Goal: Transaction & Acquisition: Purchase product/service

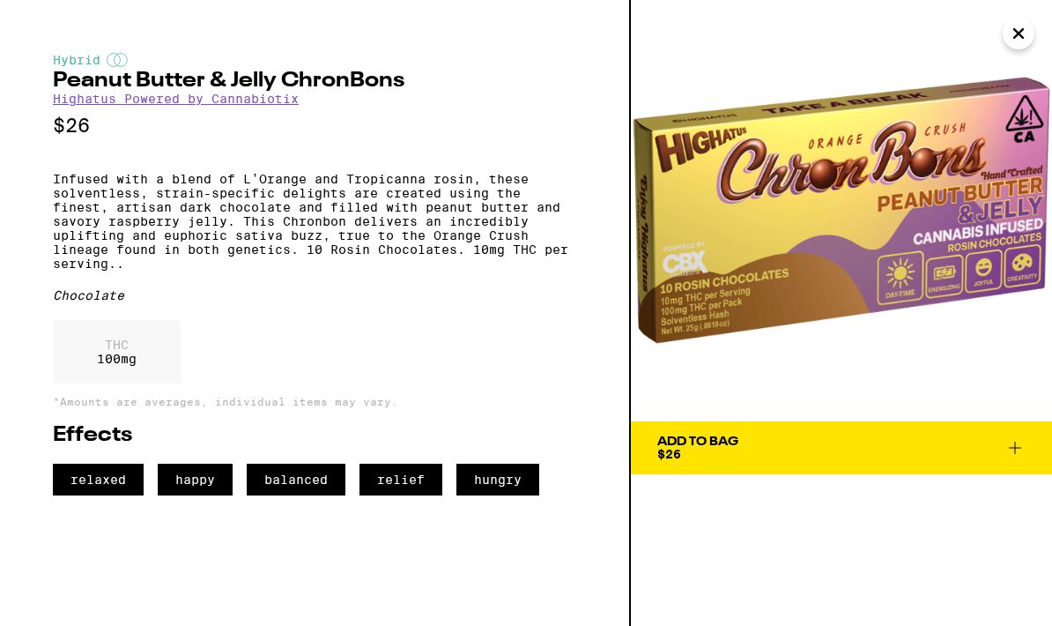
scroll to position [6091, 0]
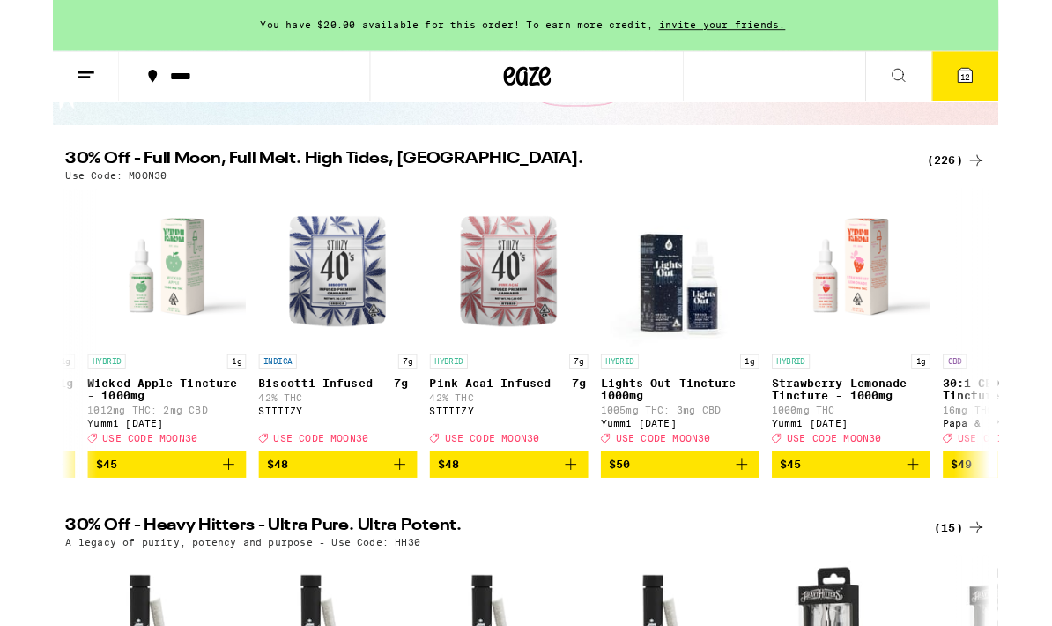
scroll to position [0, 37278]
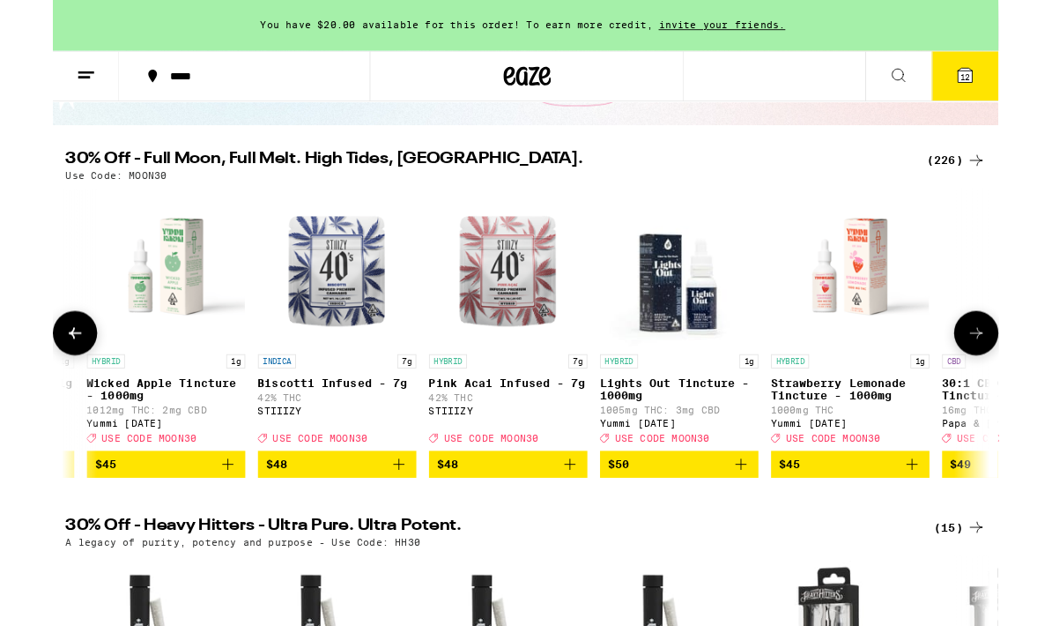
click at [322, 298] on img "Open page for Biscotti Infused - 7g from STIIIZY" at bounding box center [316, 297] width 176 height 176
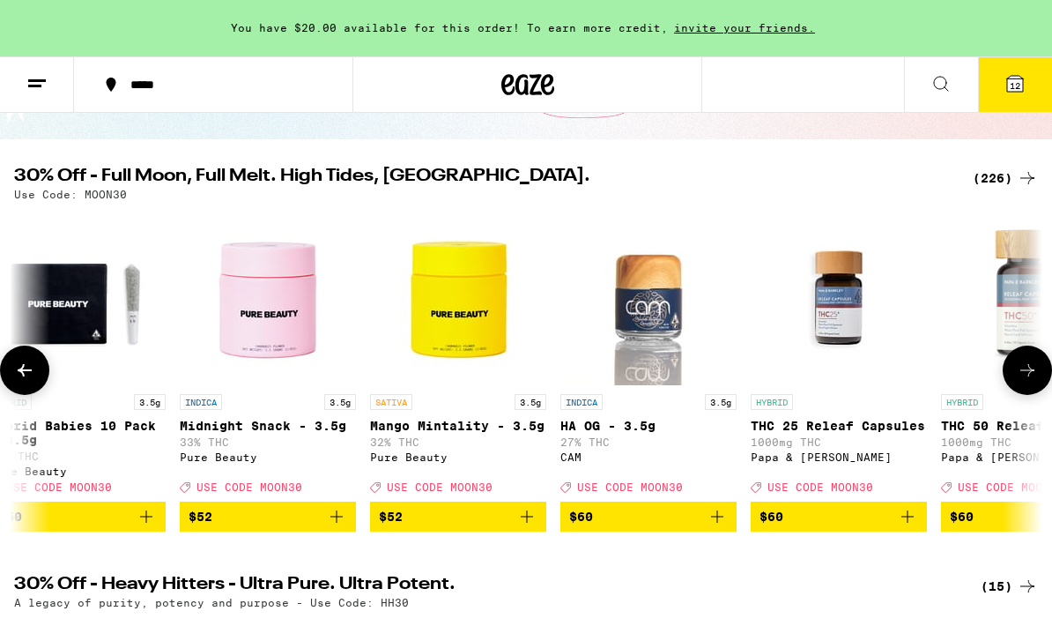
scroll to position [0, 39005]
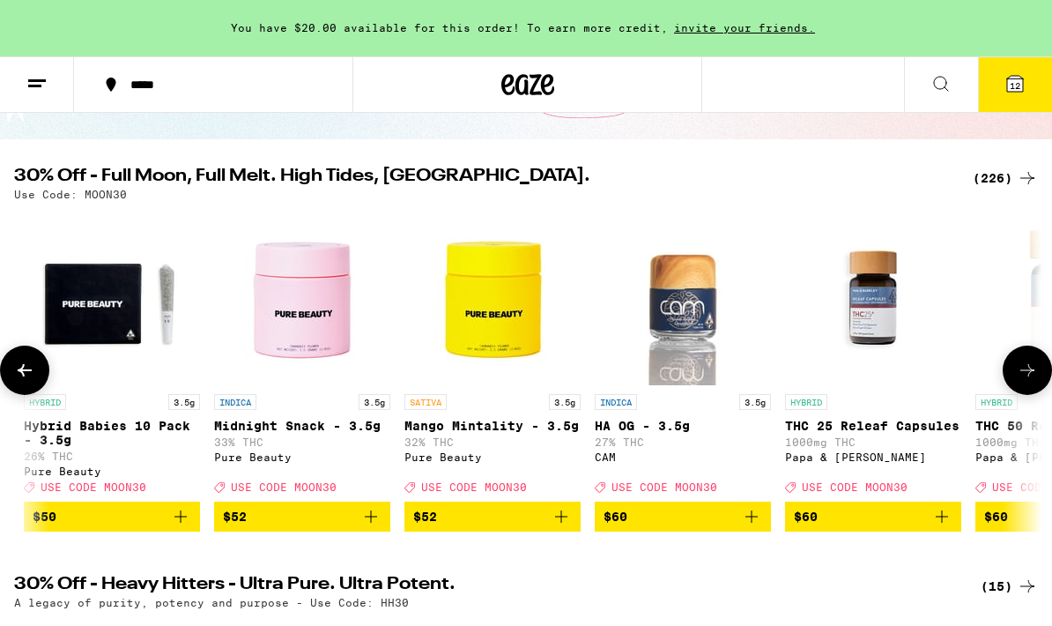
click at [300, 341] on img "Open page for Midnight Snack - 3.5g from Pure Beauty" at bounding box center [302, 297] width 176 height 176
click at [285, 428] on p "Midnight Snack - 3.5g" at bounding box center [302, 426] width 176 height 14
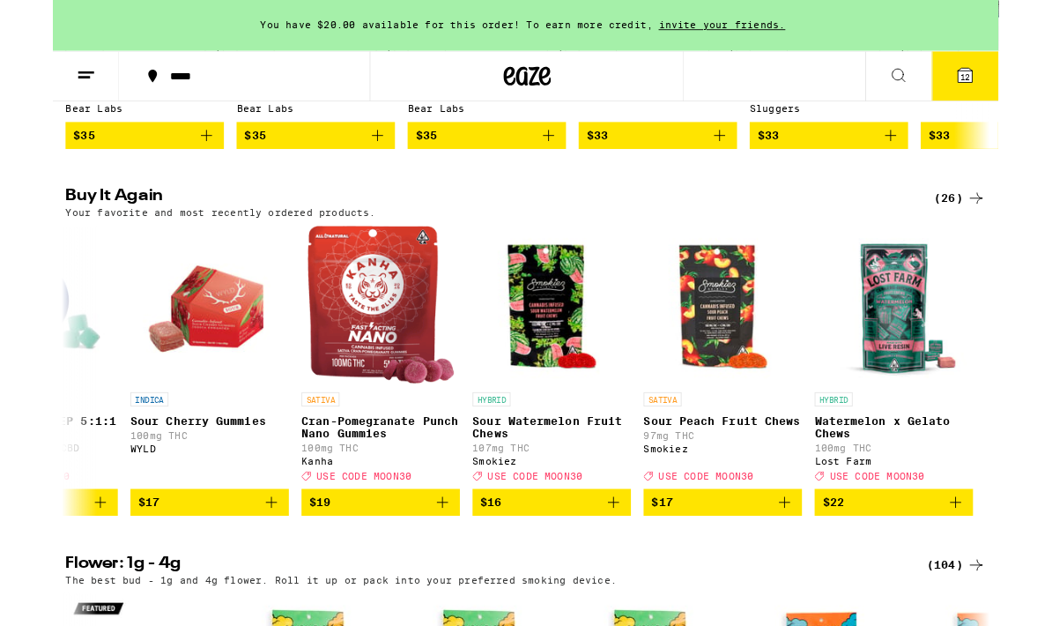
scroll to position [0, 3924]
